Goal: Find specific page/section: Find specific page/section

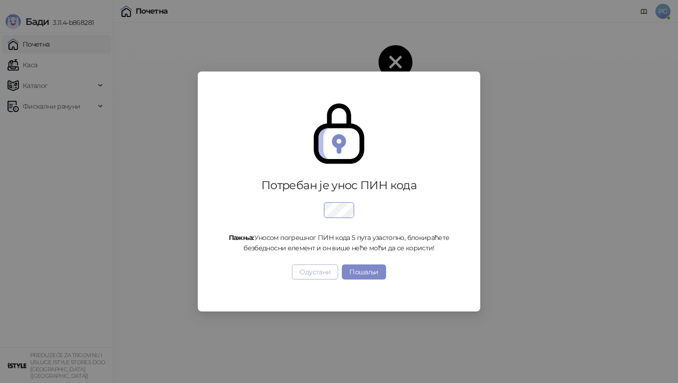
click at [318, 277] on button "Одустани" at bounding box center [315, 272] width 46 height 15
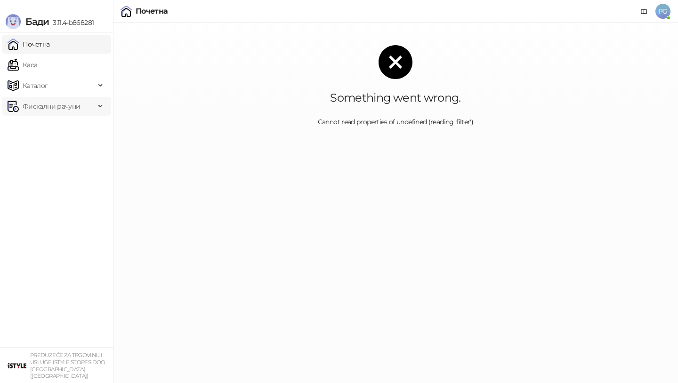
click at [52, 107] on span "Фискални рачуни" at bounding box center [51, 106] width 57 height 19
click at [54, 129] on link "Издати рачуни" at bounding box center [42, 127] width 63 height 19
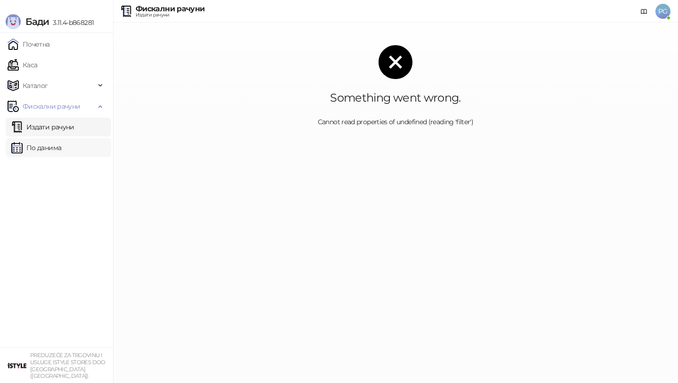
click at [57, 147] on link "По данима" at bounding box center [36, 148] width 50 height 19
